Goal: Information Seeking & Learning: Learn about a topic

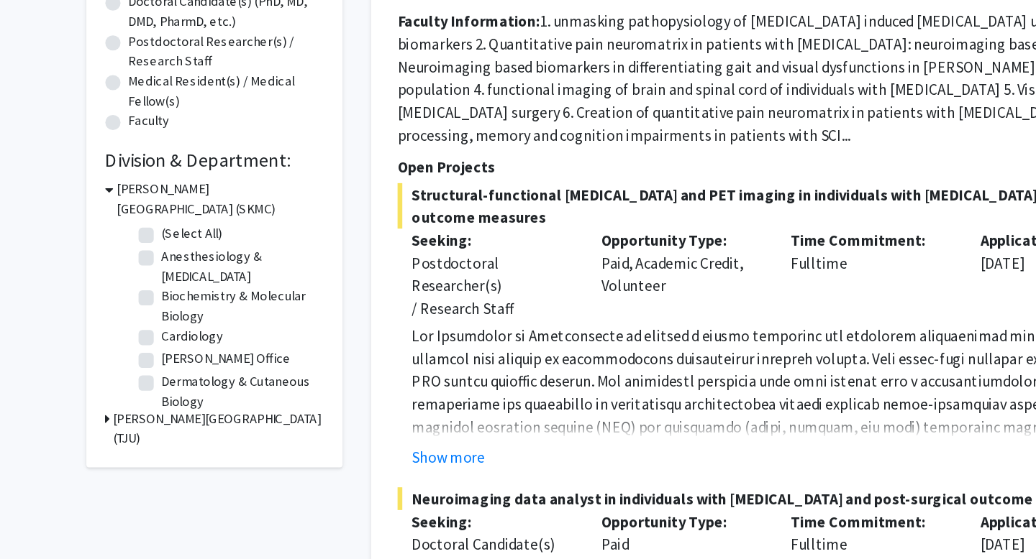
scroll to position [196, 0]
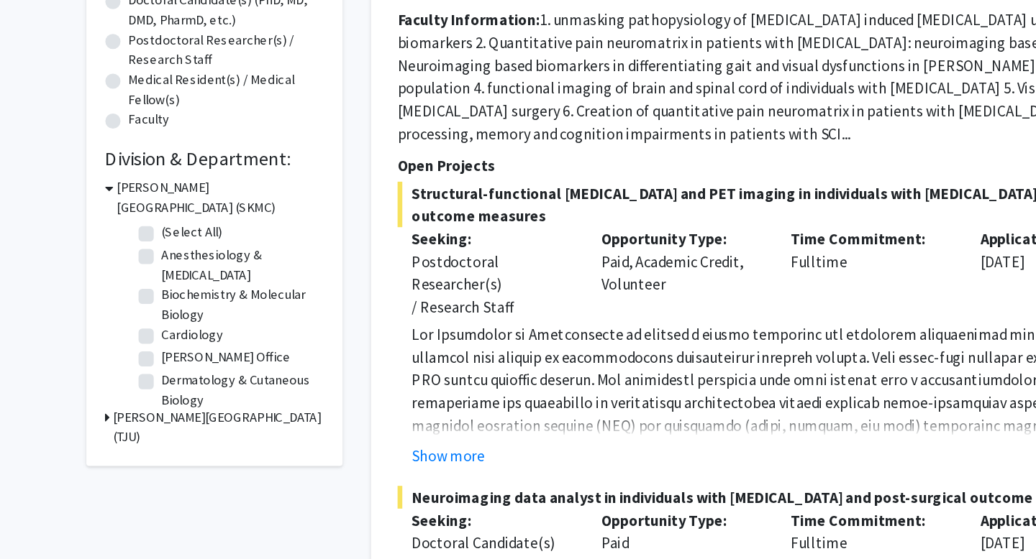
click at [159, 455] on h3 "[PERSON_NAME][GEOGRAPHIC_DATA] (TJU)" at bounding box center [197, 459] width 160 height 30
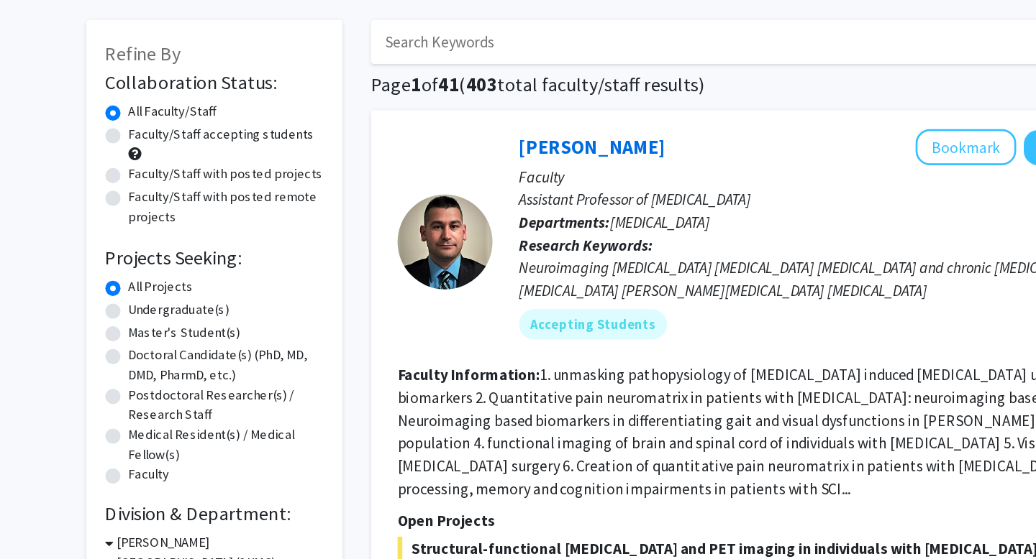
scroll to position [0, 0]
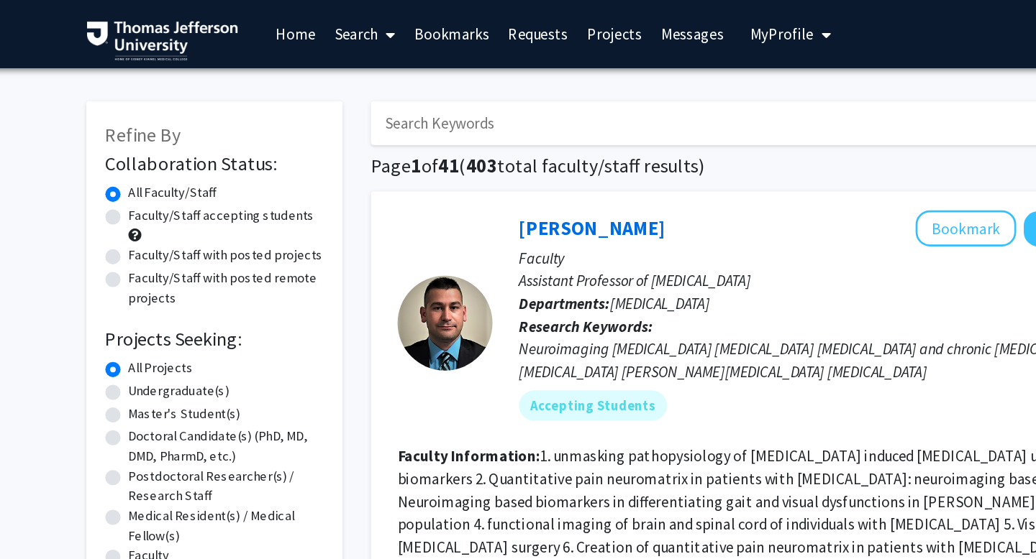
click at [377, 104] on input "Search Keywords" at bounding box center [595, 93] width 565 height 33
click at [880, 77] on button "Search" at bounding box center [909, 93] width 59 height 33
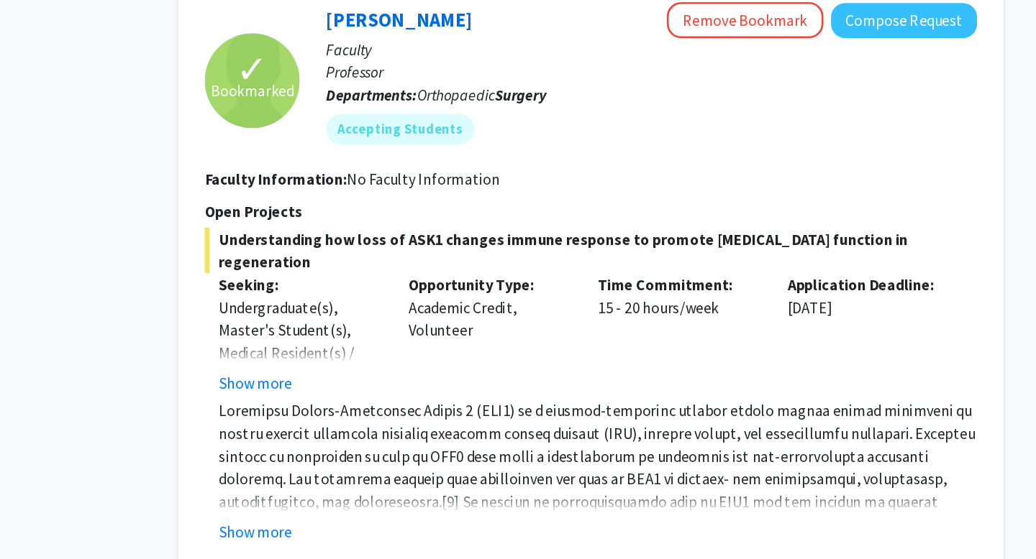
scroll to position [1534, 0]
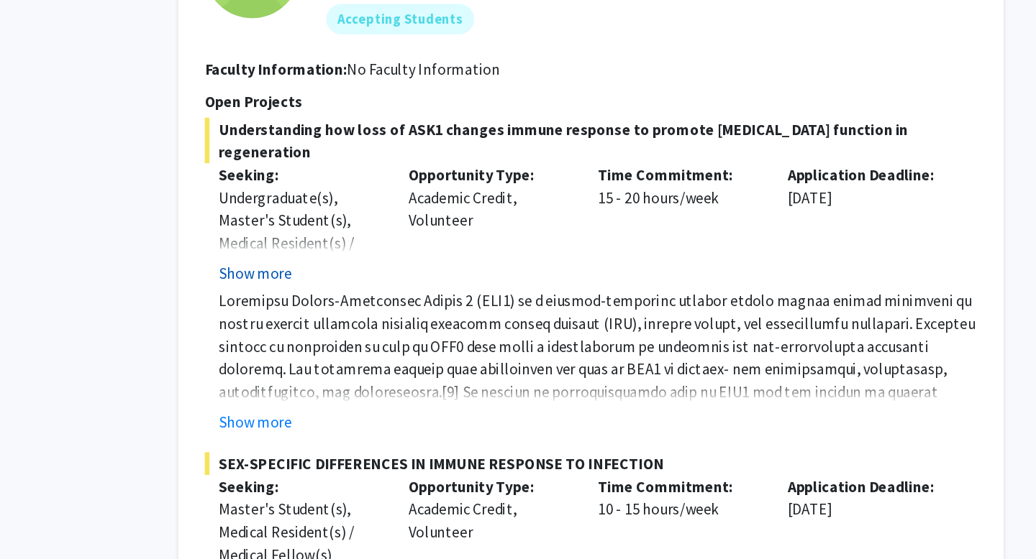
click at [383, 290] on button "Show more" at bounding box center [371, 291] width 55 height 17
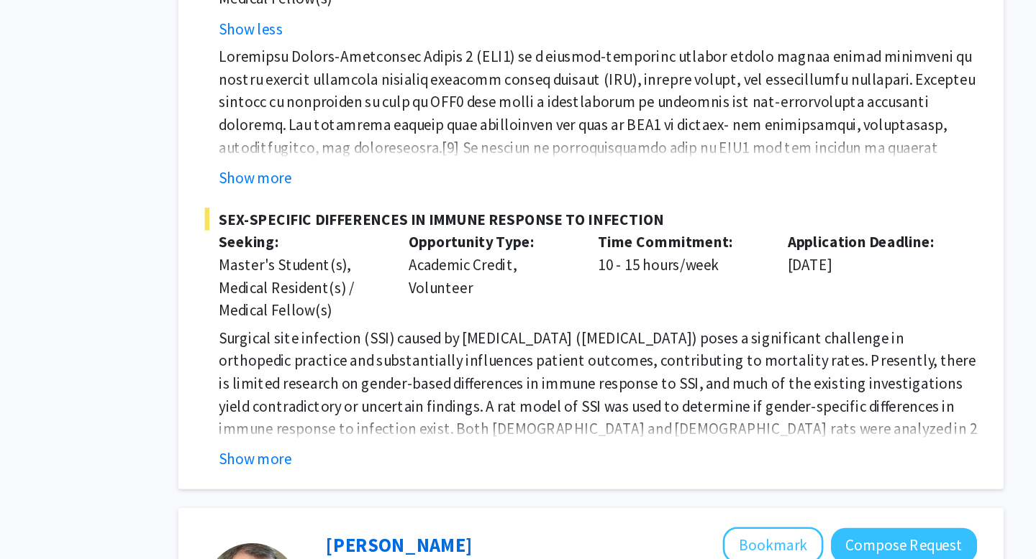
scroll to position [1687, 0]
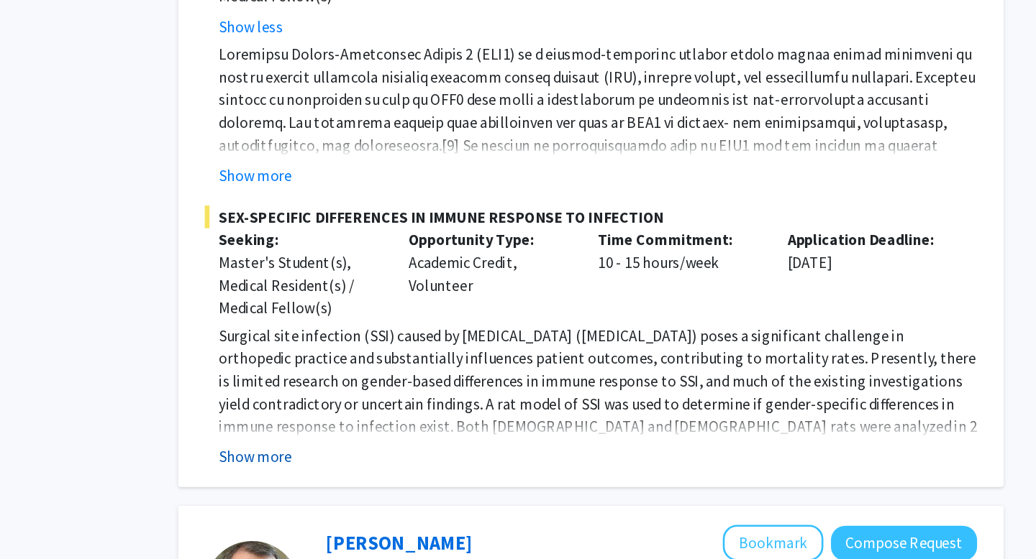
click at [396, 485] on button "Show more" at bounding box center [371, 481] width 55 height 17
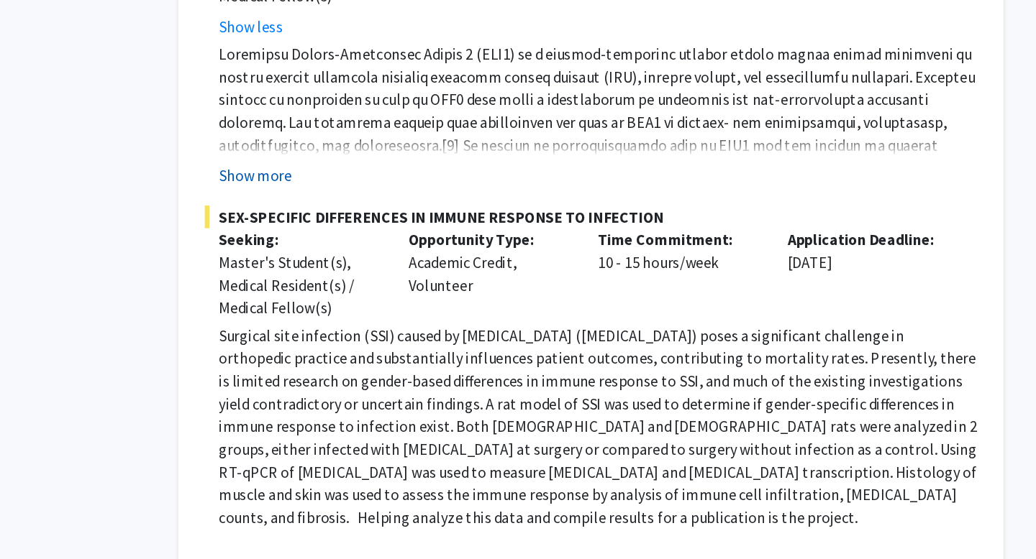
click at [384, 269] on button "Show more" at bounding box center [371, 268] width 55 height 17
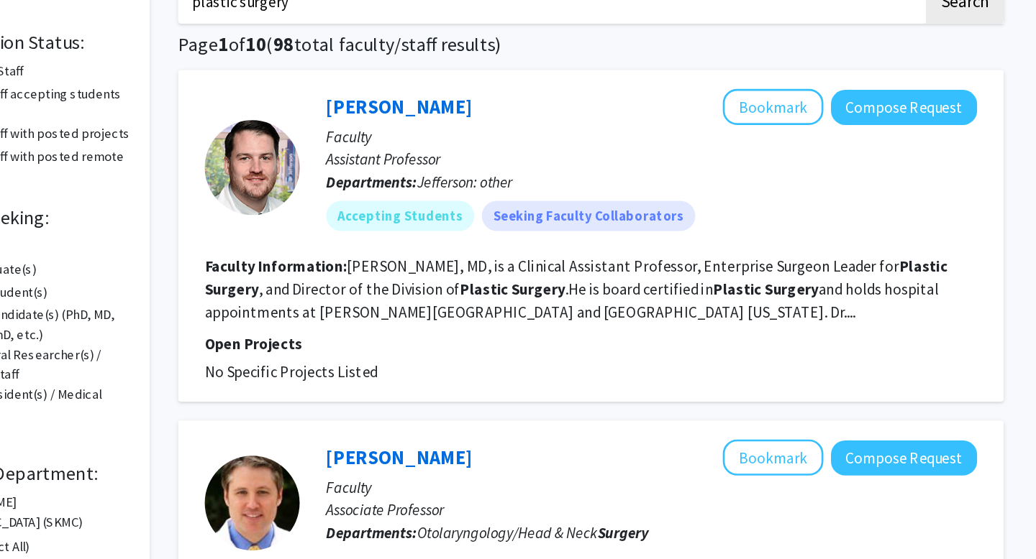
scroll to position [0, 0]
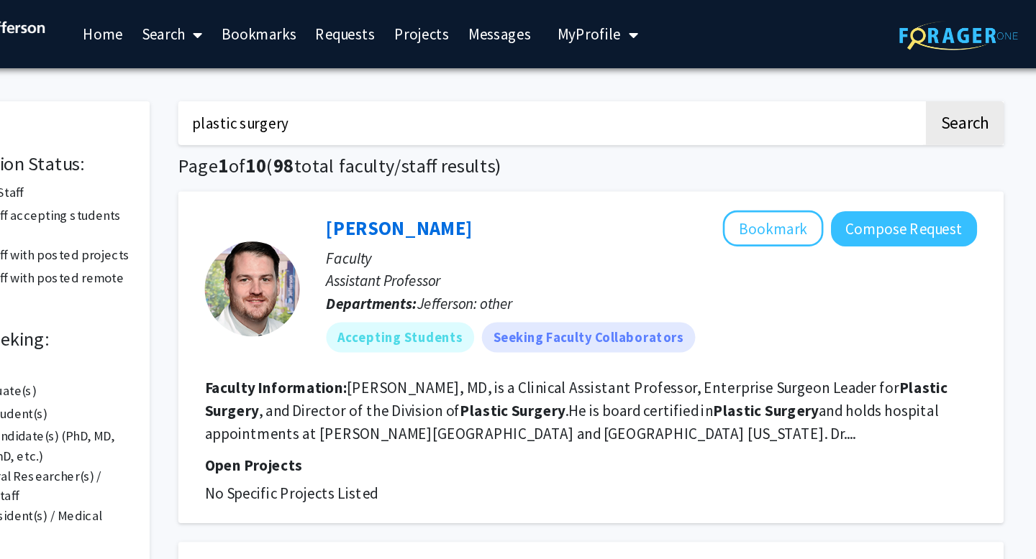
click at [505, 87] on input "plastic surgery" at bounding box center [595, 93] width 565 height 33
type input "orthopedic"
click at [880, 77] on button "Search" at bounding box center [909, 93] width 59 height 33
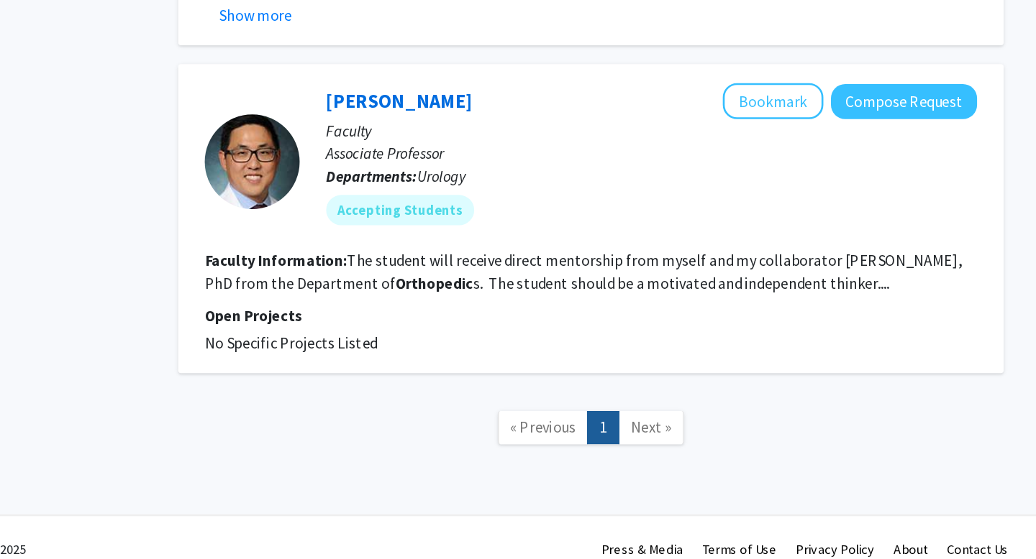
scroll to position [907, 0]
click at [669, 452] on span "Next »" at bounding box center [671, 459] width 31 height 14
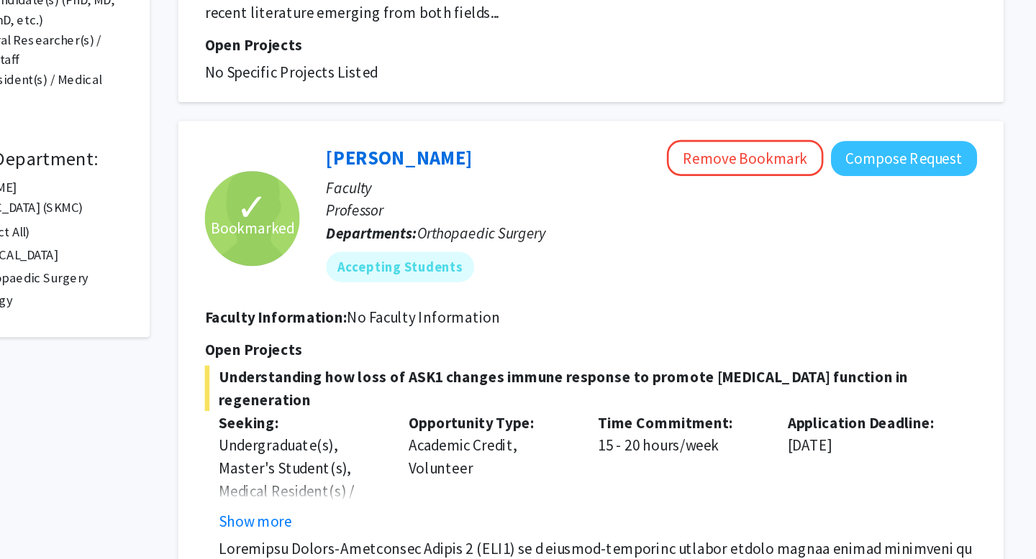
scroll to position [219, 0]
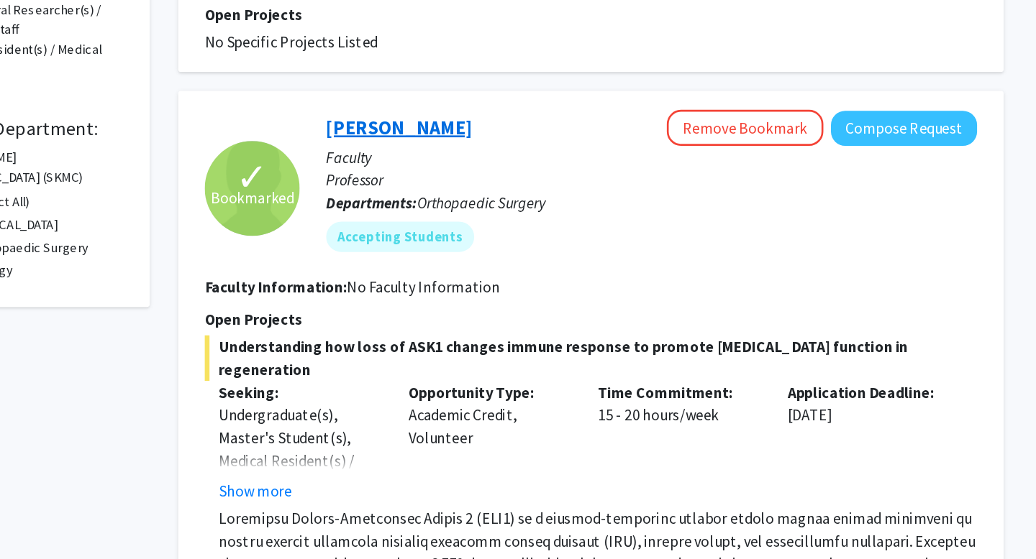
click at [505, 223] on link "[PERSON_NAME]" at bounding box center [480, 232] width 111 height 18
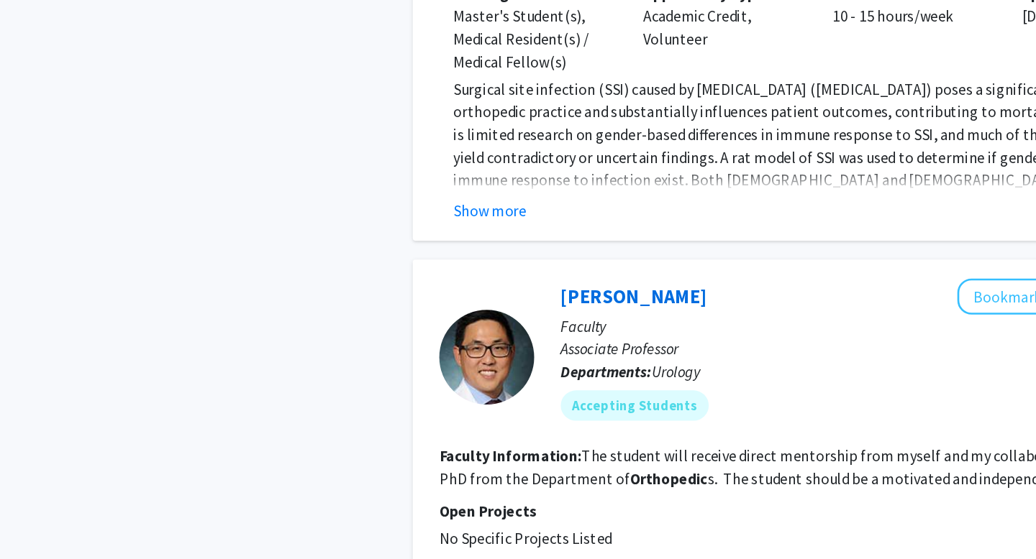
scroll to position [831, 0]
